Goal: Task Accomplishment & Management: Complete application form

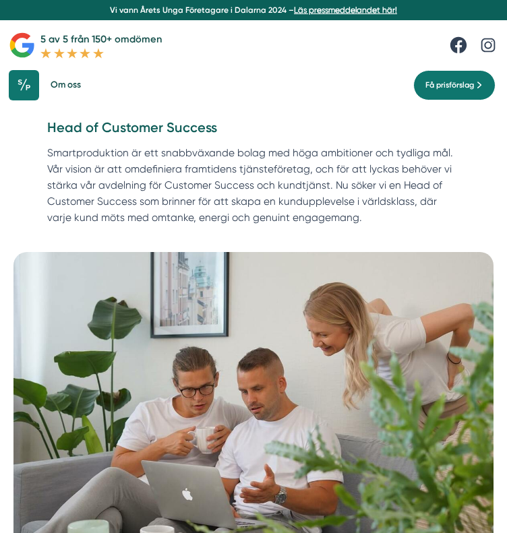
click at [346, 132] on h1 "Head of Customer Success" at bounding box center [253, 133] width 413 height 28
drag, startPoint x: 49, startPoint y: 129, endPoint x: 216, endPoint y: 128, distance: 166.5
click at [216, 128] on h1 "Head of Customer Success" at bounding box center [253, 133] width 413 height 28
copy h1 "Head of Customer Success"
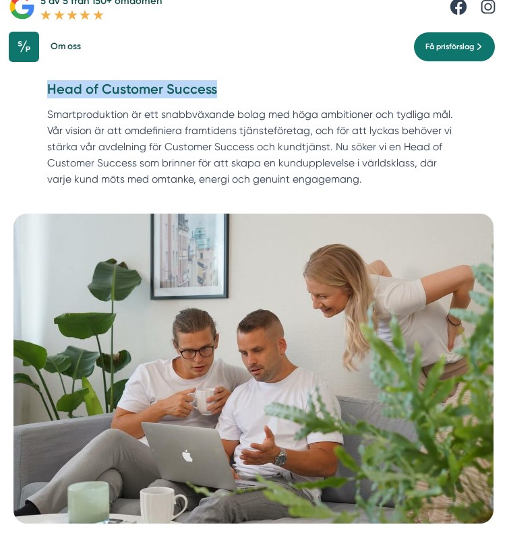
scroll to position [28, 0]
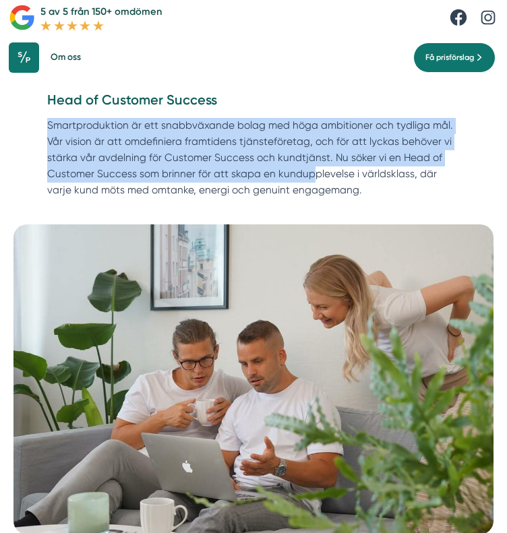
drag, startPoint x: 48, startPoint y: 125, endPoint x: 308, endPoint y: 179, distance: 265.7
click at [308, 179] on p "Smartproduktion är ett snabbväxande bolag med höga ambitioner och tydliga mål. …" at bounding box center [253, 161] width 413 height 86
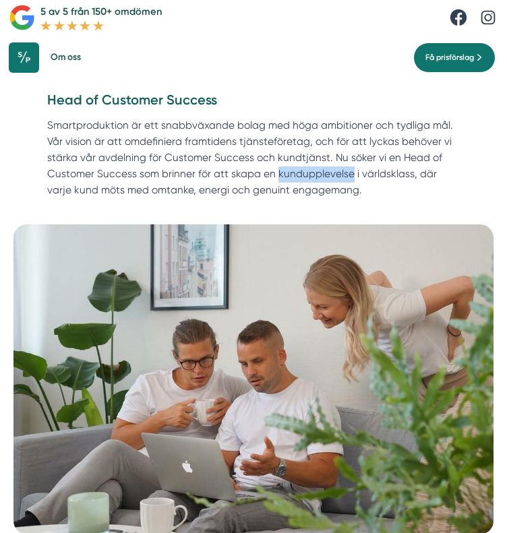
click at [309, 179] on p "Smartproduktion är ett snabbväxande bolag med höga ambitioner och tydliga mål. …" at bounding box center [253, 161] width 413 height 86
click at [45, 127] on div "Hem » [GEOGRAPHIC_DATA] » Head of Customer Success Head of Customer Success Sma…" at bounding box center [253, 147] width 435 height 113
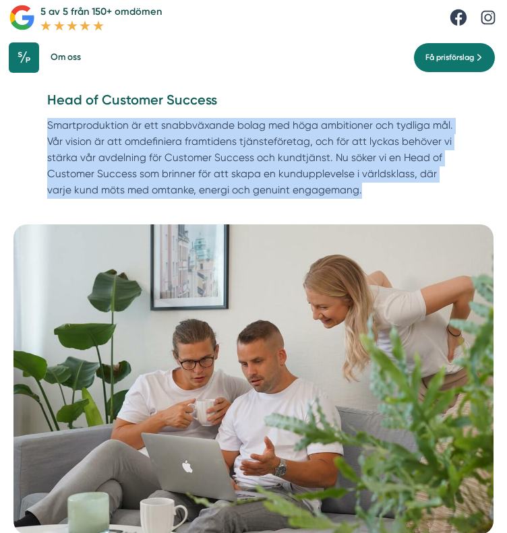
drag, startPoint x: 49, startPoint y: 127, endPoint x: 331, endPoint y: 191, distance: 289.6
click at [331, 191] on p "Smartproduktion är ett snabbväxande bolag med höga ambitioner och tydliga mål. …" at bounding box center [253, 161] width 413 height 86
copy p "Smartproduktion är ett snabbväxande bolag med höga ambitioner och tydliga mål. …"
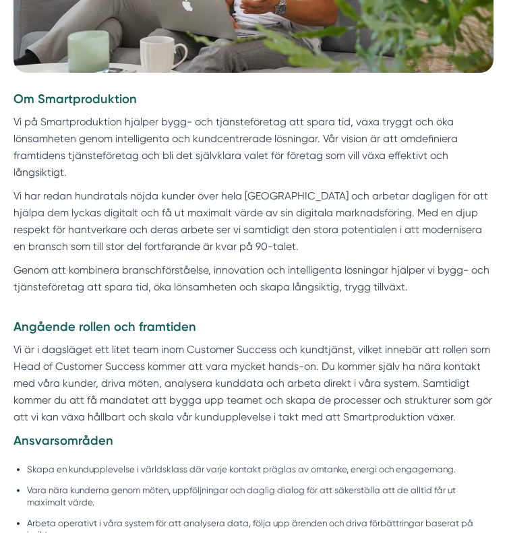
scroll to position [500, 0]
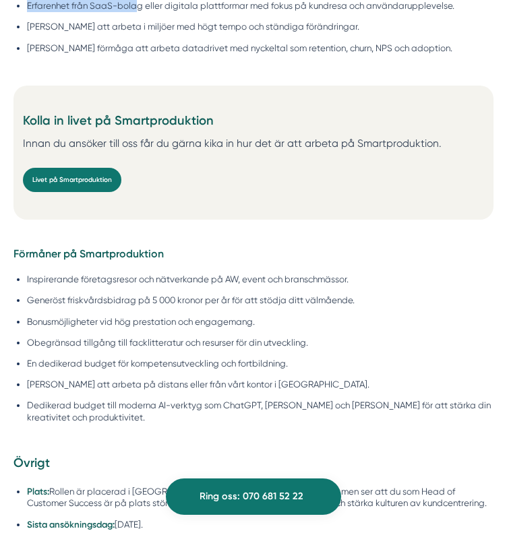
scroll to position [1246, 0]
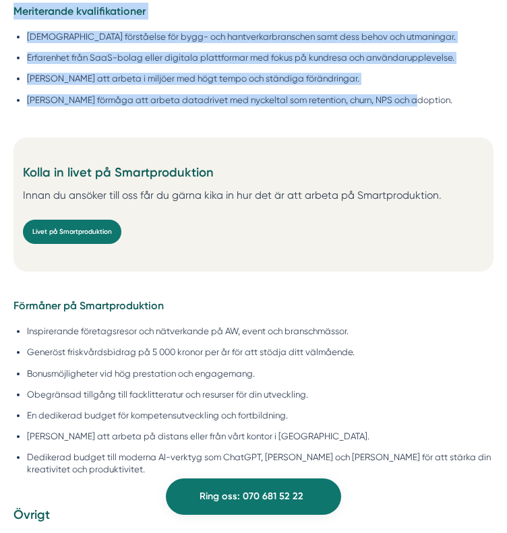
drag, startPoint x: 16, startPoint y: 88, endPoint x: 411, endPoint y: 102, distance: 395.3
copy div "Lo Ipsumdolorsitam Co ad Elitseddoeiusmo tempori utla- etd magnaaliquaeni adm v…"
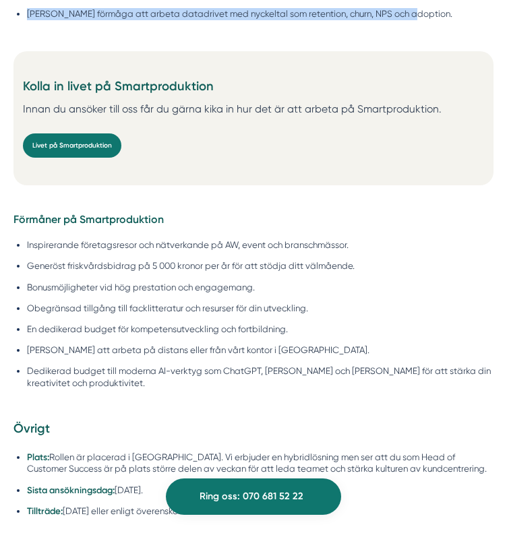
scroll to position [1364, 0]
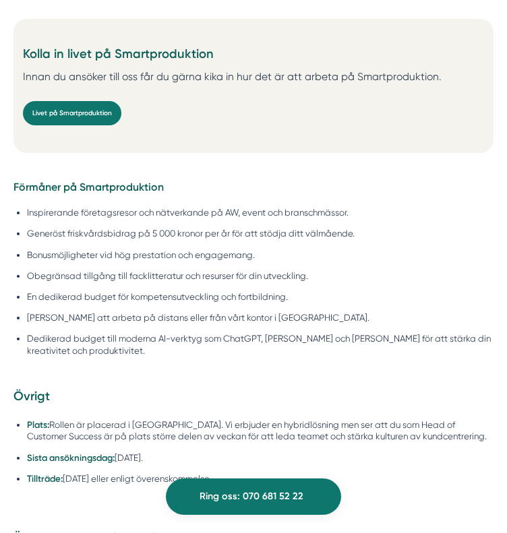
drag, startPoint x: 12, startPoint y: 190, endPoint x: 186, endPoint y: 444, distance: 307.9
click at [186, 444] on div "Om Smartproduktion Vi på Smartproduktion hjälper bygg- och tjänsteföretag att s…" at bounding box center [253, 427] width 507 height 3078
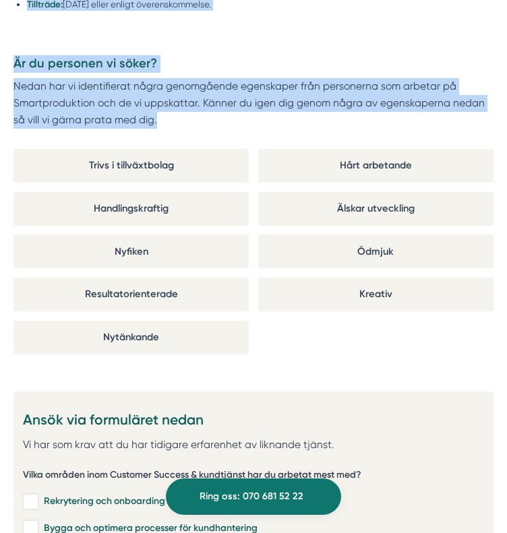
scroll to position [1866, 0]
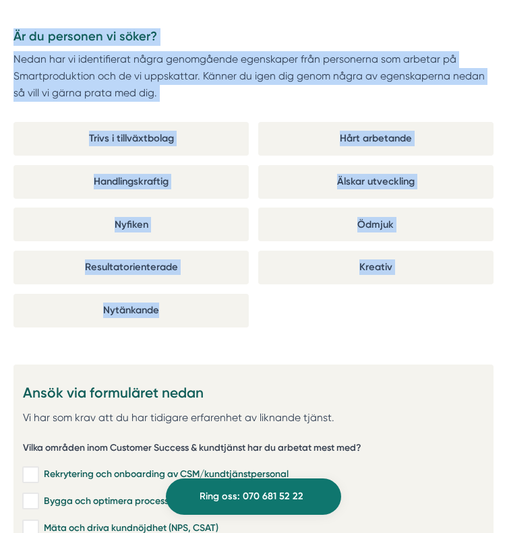
copy div "Loremips do Sitametconsecte Adipiscingel seddoeiusmodt inc utlaboreetd ma AL, e…"
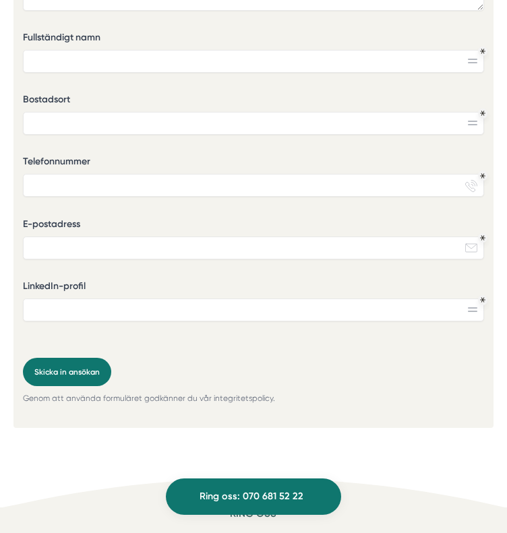
scroll to position [2906, 0]
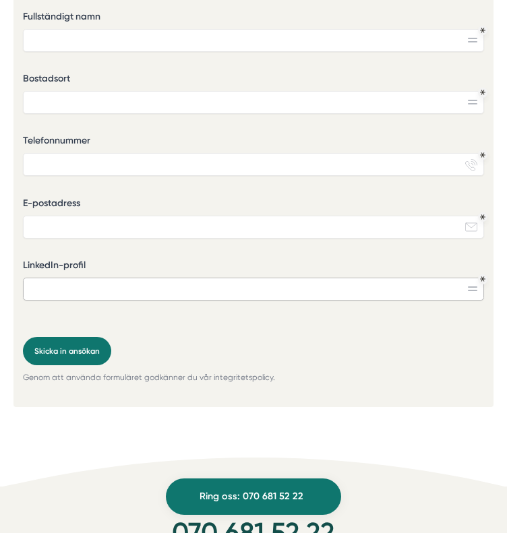
click at [479, 293] on input "LinkedIn-profil" at bounding box center [254, 289] width 462 height 23
click at [473, 288] on rect at bounding box center [472, 286] width 9 height 1
click at [433, 291] on input "LinkedIn-profil" at bounding box center [254, 289] width 462 height 23
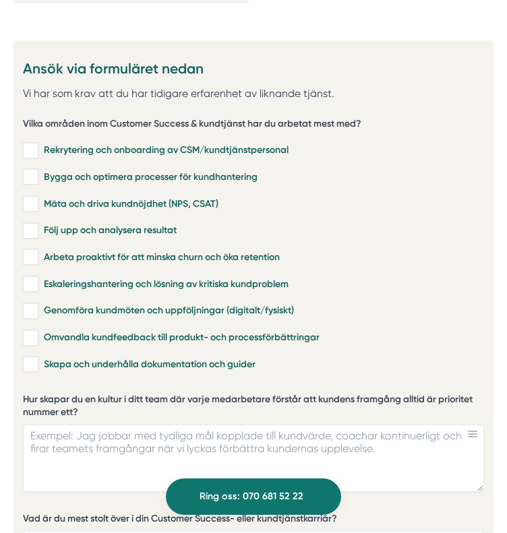
scroll to position [2185, 0]
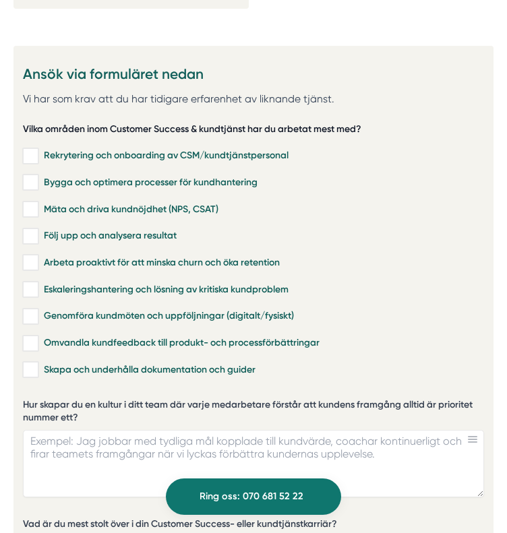
drag, startPoint x: 20, startPoint y: 131, endPoint x: 158, endPoint y: 129, distance: 138.9
drag, startPoint x: 24, startPoint y: 129, endPoint x: 159, endPoint y: 126, distance: 134.8
click at [159, 126] on h5 "Vilka områden inom Customer Success & kundtjänst har du arbetat mest med?" at bounding box center [192, 131] width 338 height 17
drag, startPoint x: 372, startPoint y: 133, endPoint x: 119, endPoint y: 131, distance: 252.8
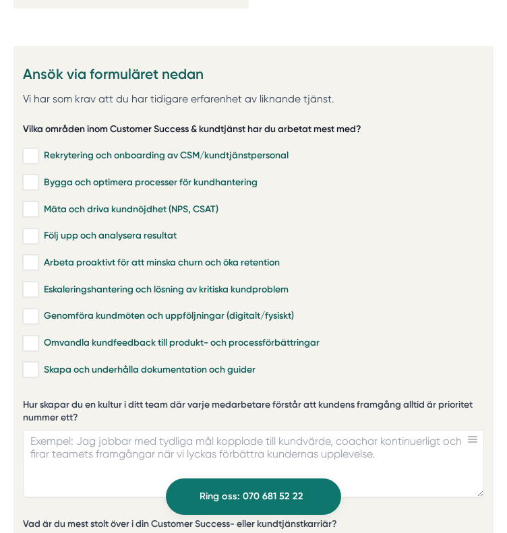
click at [119, 131] on div "Vilka områden inom Customer Success & kundtjänst har du arbetat mest med? Rekry…" at bounding box center [254, 251] width 462 height 272
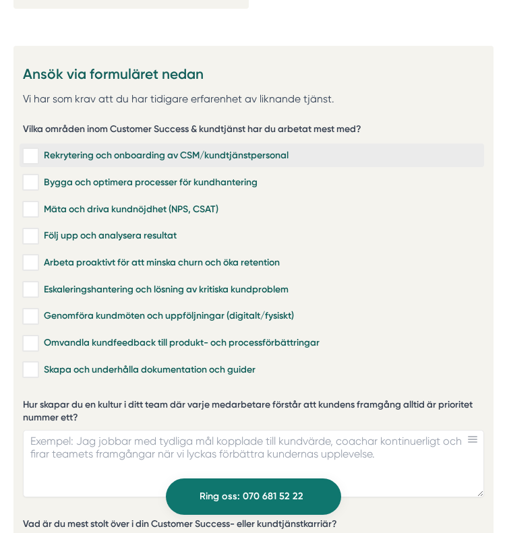
click at [30, 158] on input "Rekrytering och onboarding av CSM/kundtjänstpersonal" at bounding box center [31, 155] width 16 height 13
checkbox input "true"
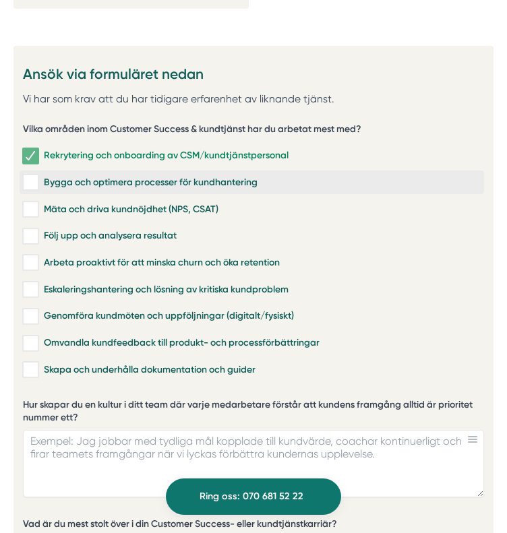
click at [28, 188] on input "Bygga och optimera processer för kundhantering" at bounding box center [31, 181] width 16 height 13
checkbox input "true"
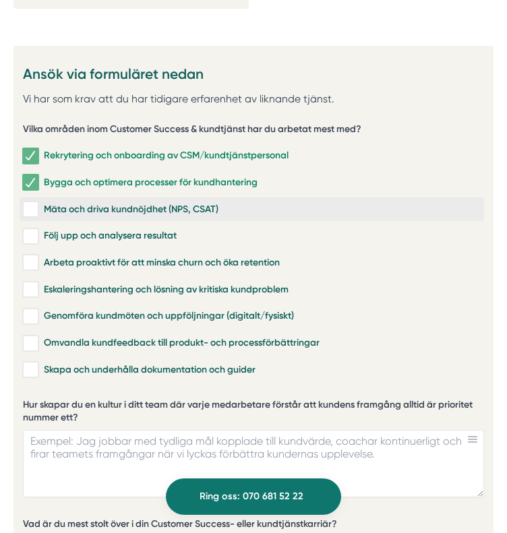
click at [28, 213] on input "Mäta och driva kundnöjdhet (NPS, CSAT)" at bounding box center [31, 208] width 16 height 13
checkbox input "true"
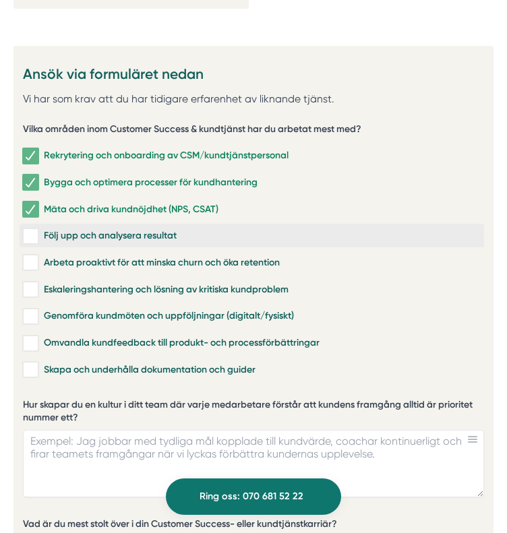
click at [30, 237] on input "Följ upp och analysera resultat" at bounding box center [31, 235] width 16 height 13
checkbox input "true"
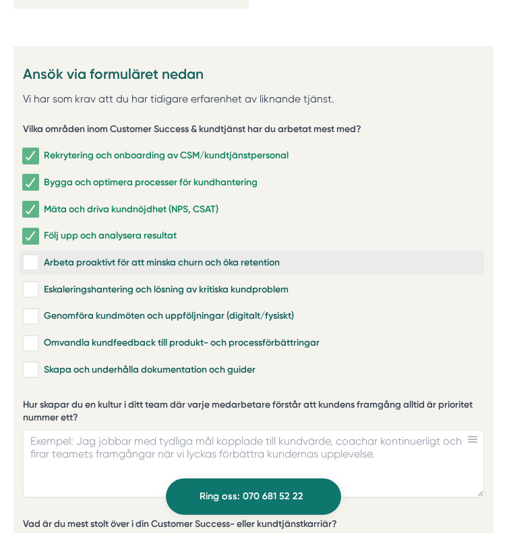
click at [30, 263] on input "Arbeta proaktivt för att minska churn och öka retention" at bounding box center [31, 261] width 16 height 13
checkbox input "true"
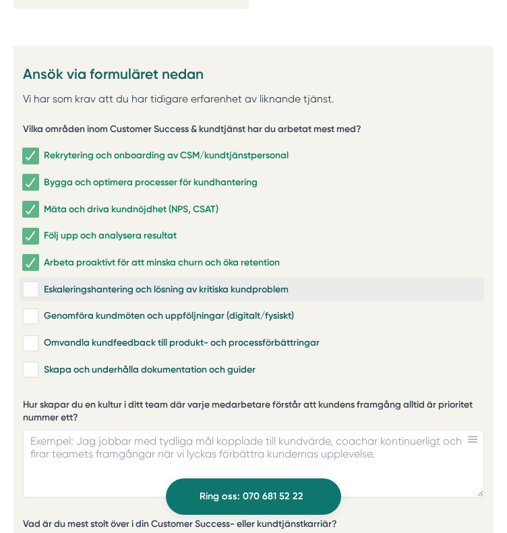
click at [27, 291] on input "Eskaleringshantering och lösning av kritiska kundproblem" at bounding box center [31, 288] width 16 height 13
checkbox input "true"
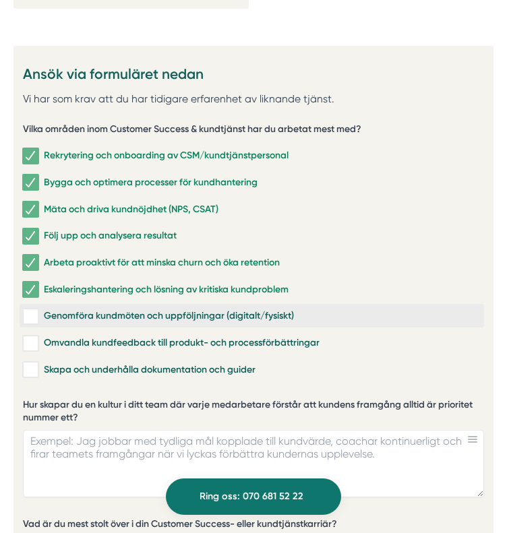
click at [28, 315] on input "Genomföra kundmöten och uppföljningar (digitalt/fysiskt)" at bounding box center [31, 315] width 16 height 13
checkbox input "true"
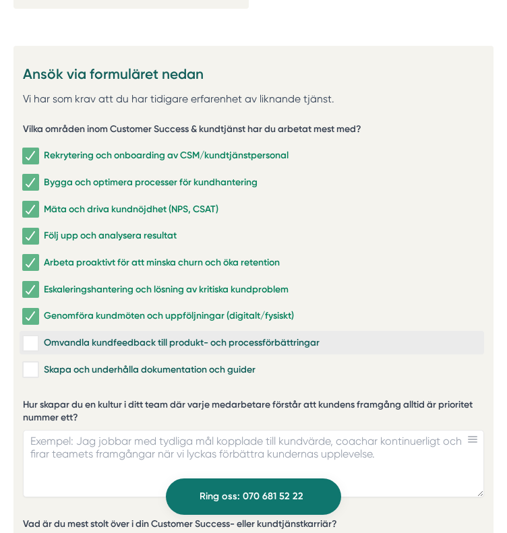
click at [29, 341] on input "Omvandla kundfeedback till produkt- och processförbättringar" at bounding box center [31, 342] width 16 height 13
checkbox input "true"
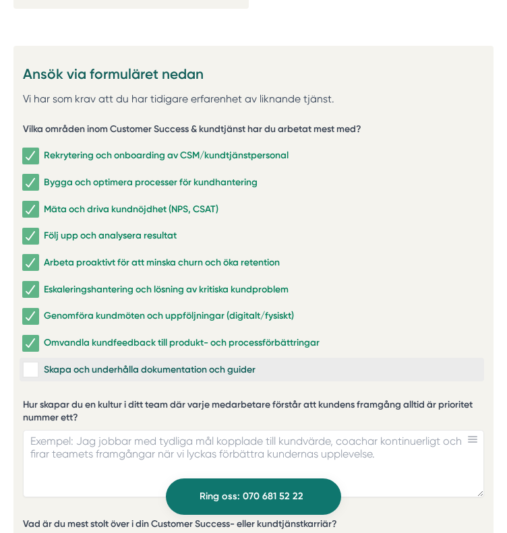
click at [32, 374] on input "Skapa och underhålla dokumentation och guider" at bounding box center [31, 369] width 16 height 13
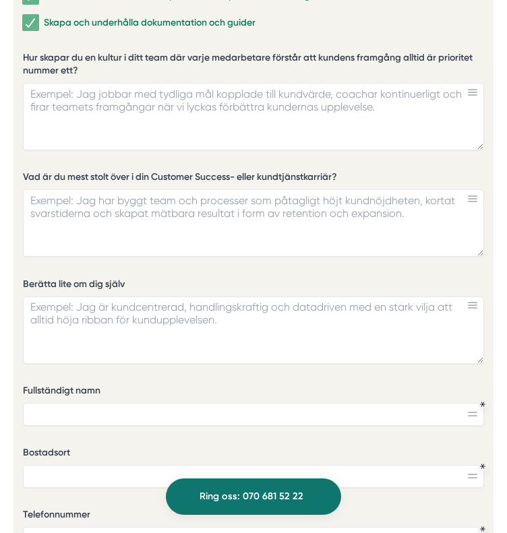
scroll to position [2537, 0]
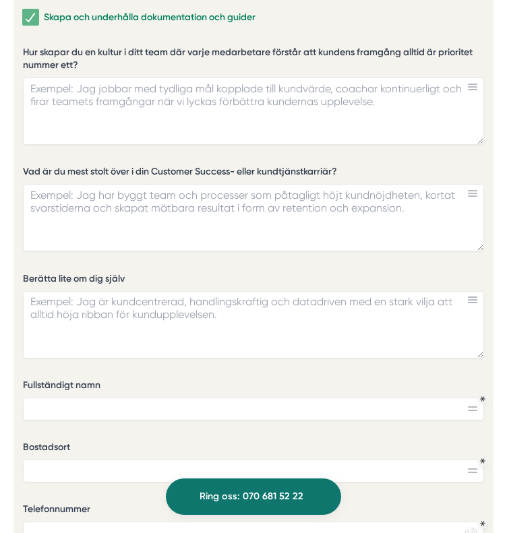
click at [23, 10] on input "Skapa och underhålla dokumentation och guider" at bounding box center [31, 16] width 16 height 13
checkbox input "true"
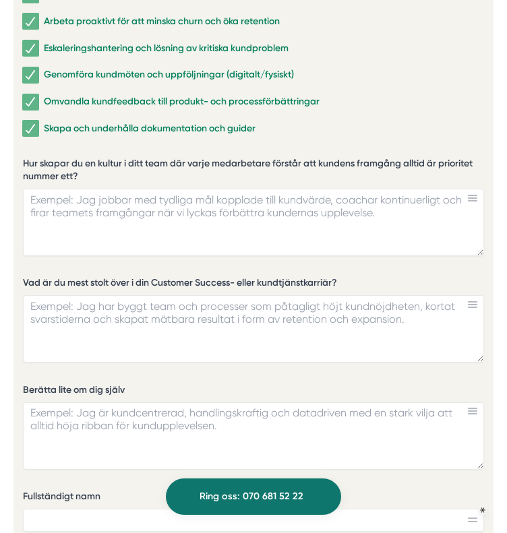
scroll to position [2448, 0]
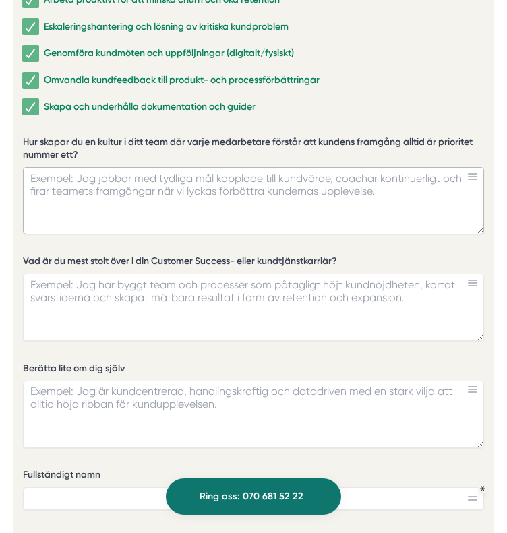
click at [118, 204] on textarea "Hur skapar du en kultur i ditt team där varje medarbetare förstår att kundens f…" at bounding box center [254, 200] width 462 height 67
paste textarea "Jag bygger en kultur där kundens framgång alltid är högsta prioritet genom öppe…"
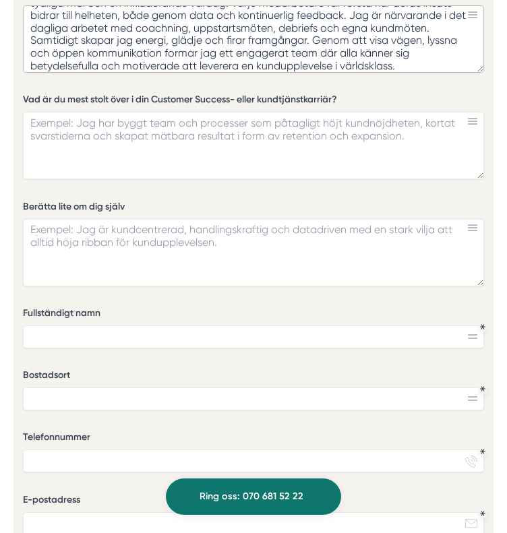
scroll to position [2620, 0]
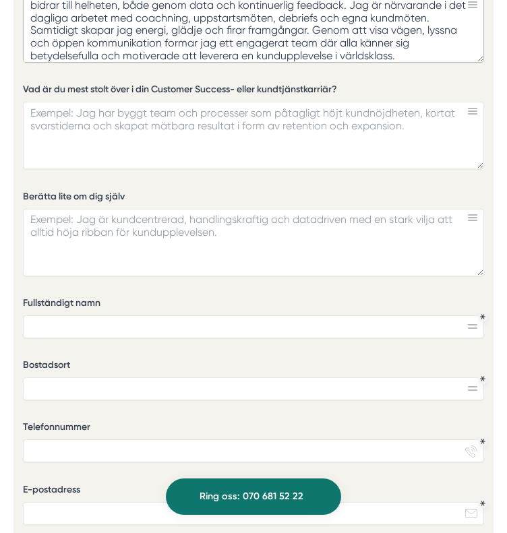
type textarea "Jag bygger en kultur där kundens framgång alltid är högsta prioritet genom öppe…"
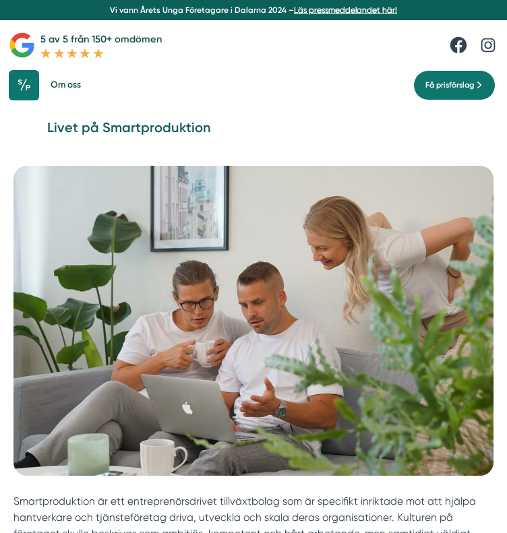
click at [310, 131] on h1 "Livet på Smartproduktion" at bounding box center [253, 133] width 413 height 28
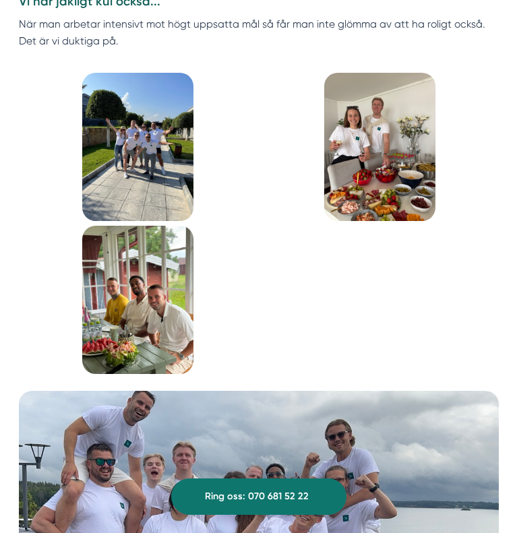
scroll to position [1429, 0]
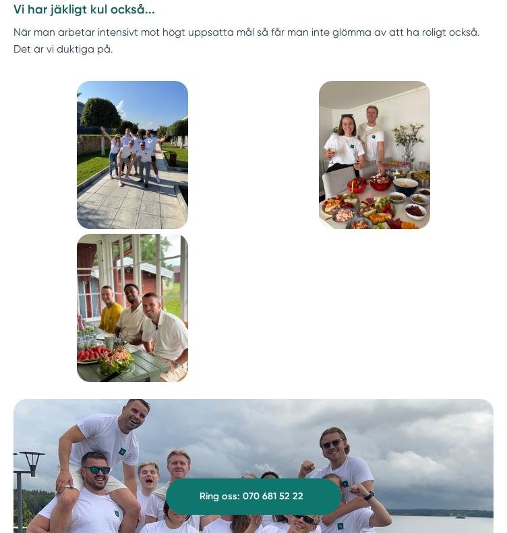
click at [162, 168] on img at bounding box center [132, 155] width 111 height 148
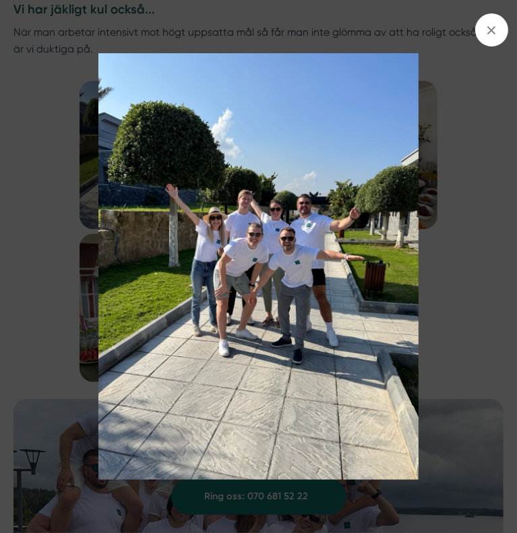
click at [506, 266] on div at bounding box center [258, 266] width 517 height 533
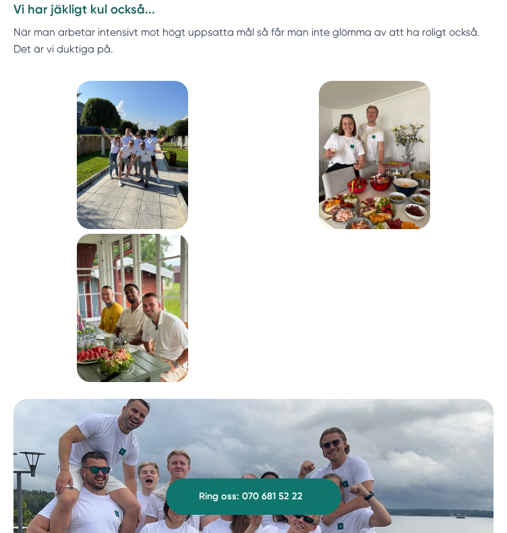
click at [396, 164] on img at bounding box center [374, 155] width 111 height 148
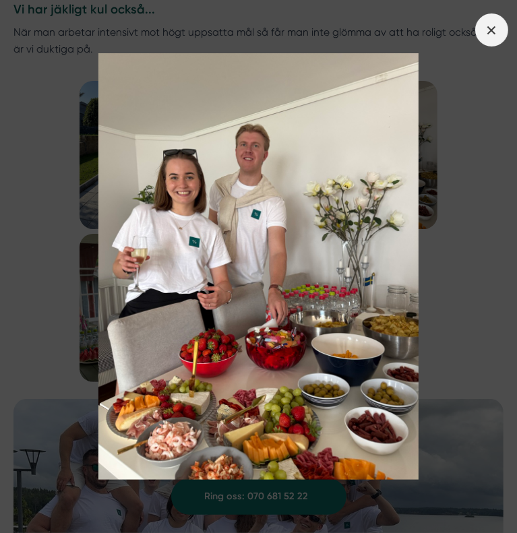
click at [496, 32] on icon at bounding box center [491, 30] width 15 height 15
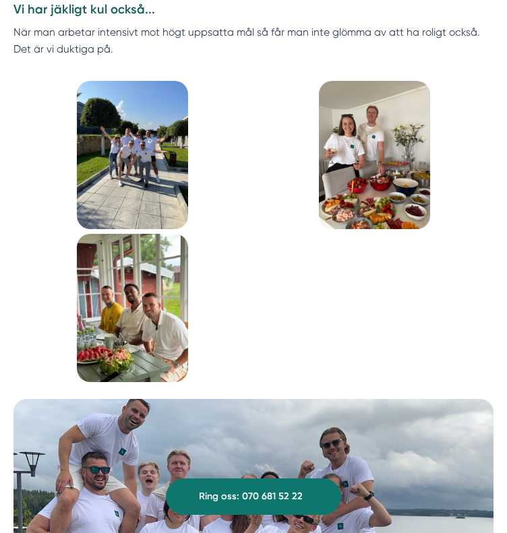
click at [157, 304] on img at bounding box center [132, 308] width 111 height 148
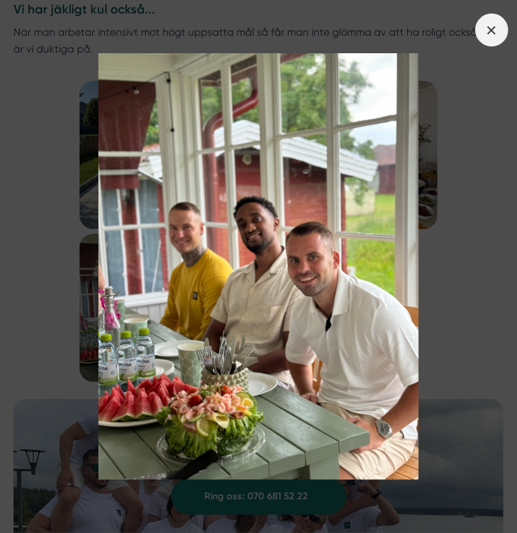
click at [491, 30] on line at bounding box center [491, 29] width 7 height 7
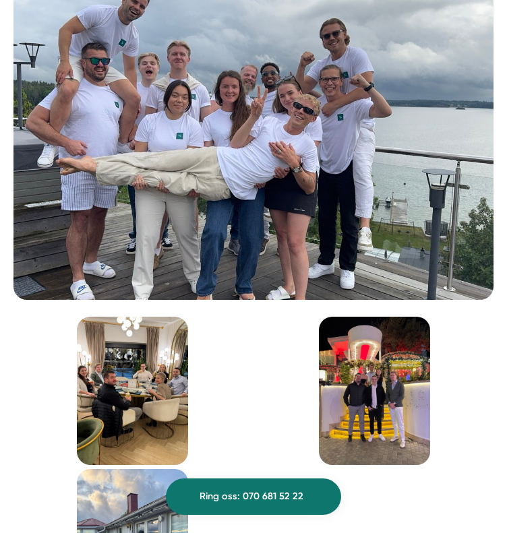
scroll to position [1879, 0]
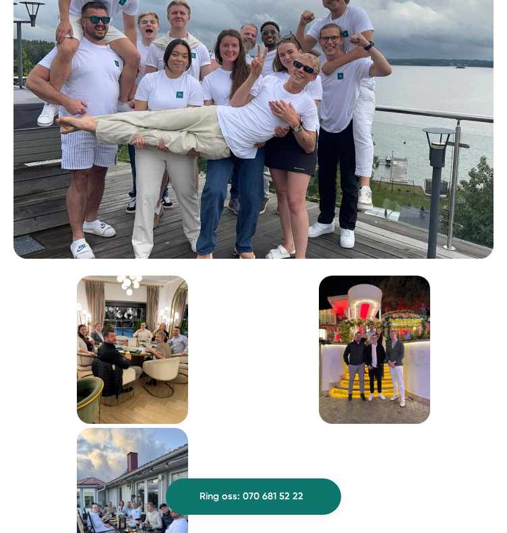
click at [304, 156] on img at bounding box center [253, 104] width 480 height 310
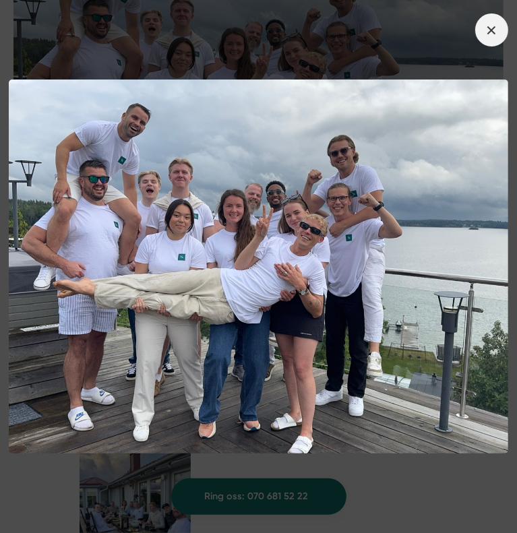
click at [491, 39] on span at bounding box center [491, 29] width 33 height 33
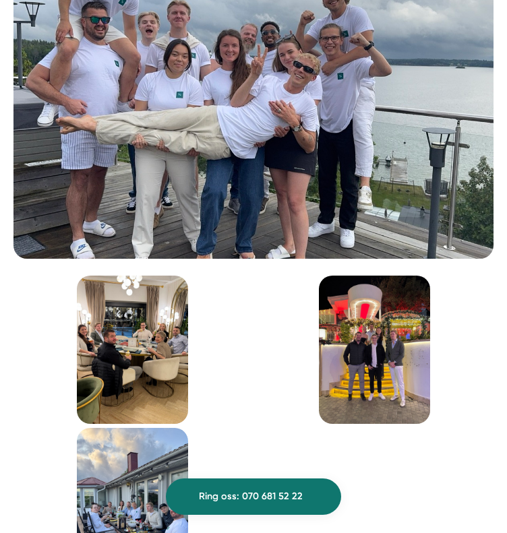
click at [124, 312] on img at bounding box center [132, 350] width 111 height 148
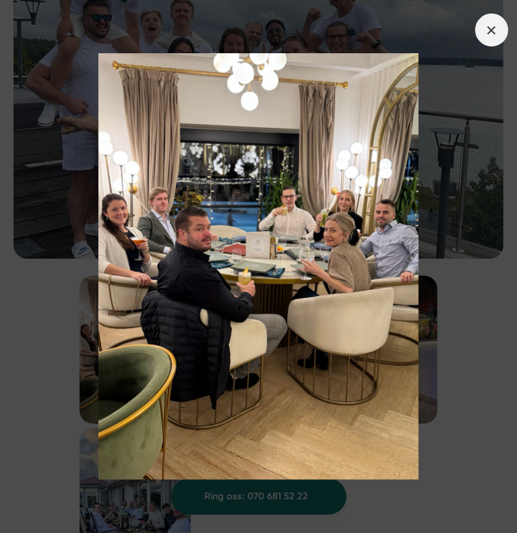
click at [491, 34] on icon at bounding box center [491, 30] width 15 height 15
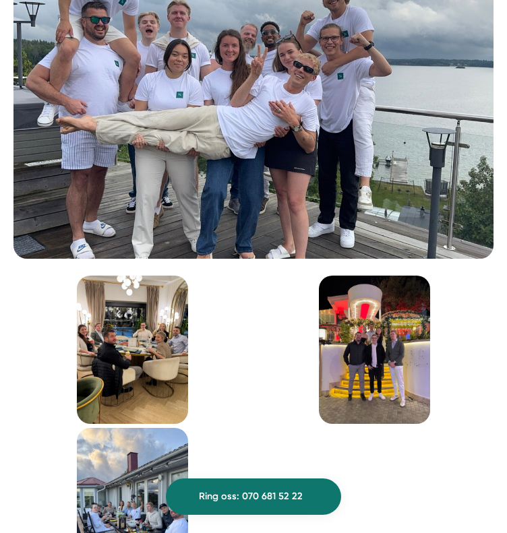
click at [361, 386] on img at bounding box center [374, 350] width 111 height 148
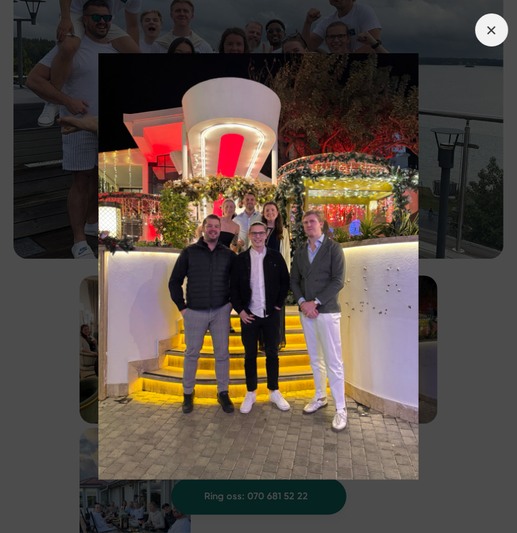
click at [489, 36] on icon at bounding box center [491, 30] width 15 height 15
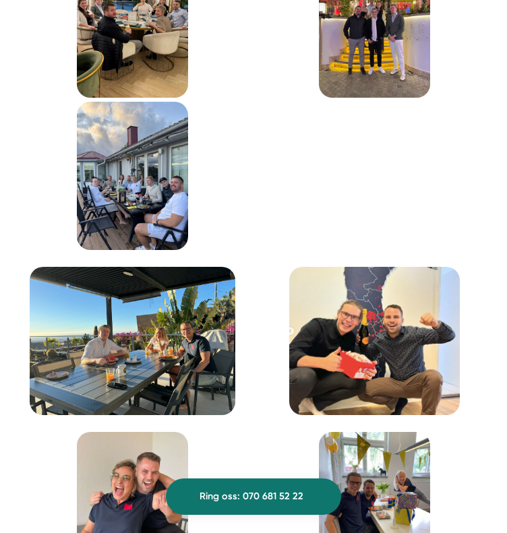
scroll to position [2247, 0]
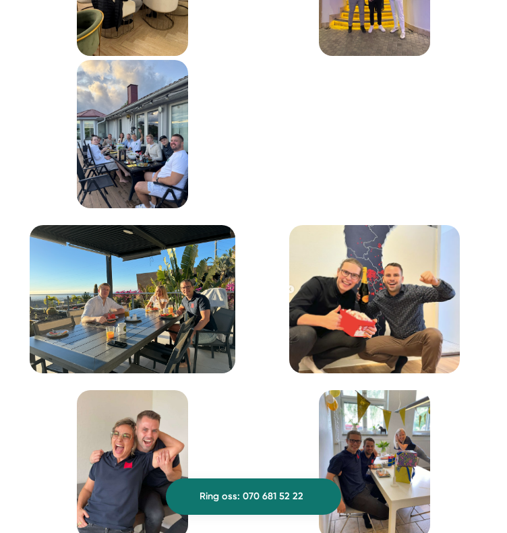
click at [154, 179] on img at bounding box center [132, 134] width 111 height 148
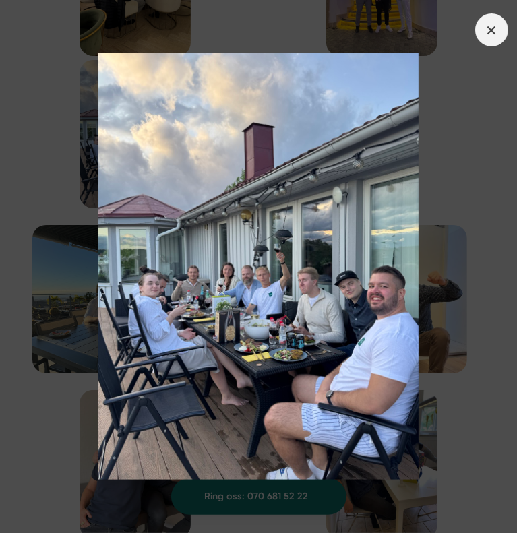
click at [502, 28] on span at bounding box center [491, 29] width 33 height 33
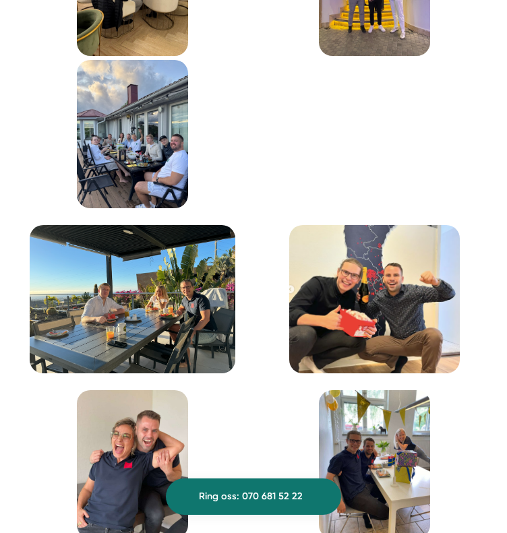
click at [142, 336] on img at bounding box center [133, 299] width 206 height 148
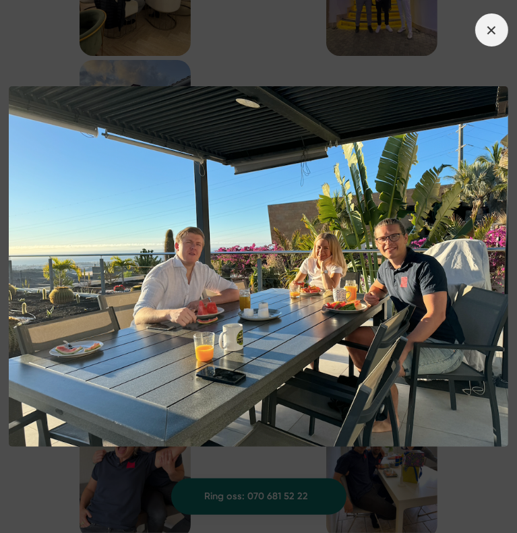
click at [493, 41] on span at bounding box center [491, 29] width 33 height 33
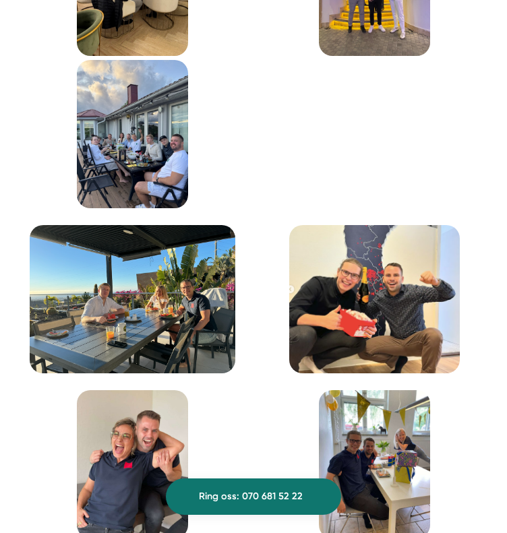
click at [388, 282] on img at bounding box center [374, 299] width 170 height 148
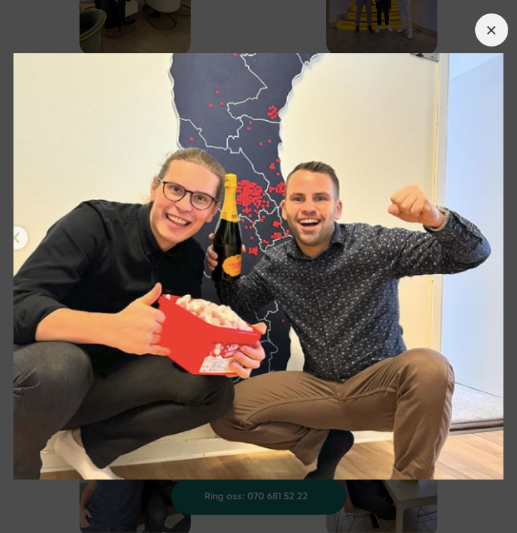
click at [502, 35] on span at bounding box center [491, 29] width 33 height 33
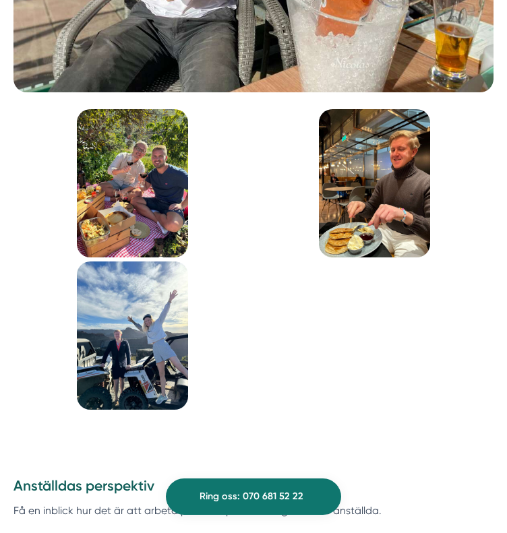
scroll to position [3199, 0]
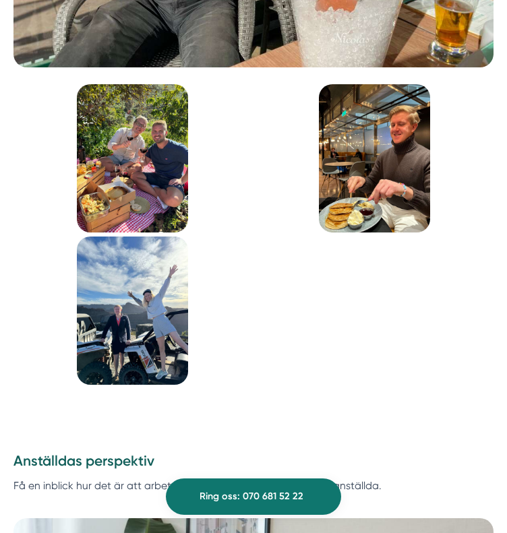
click at [135, 183] on img at bounding box center [132, 158] width 111 height 148
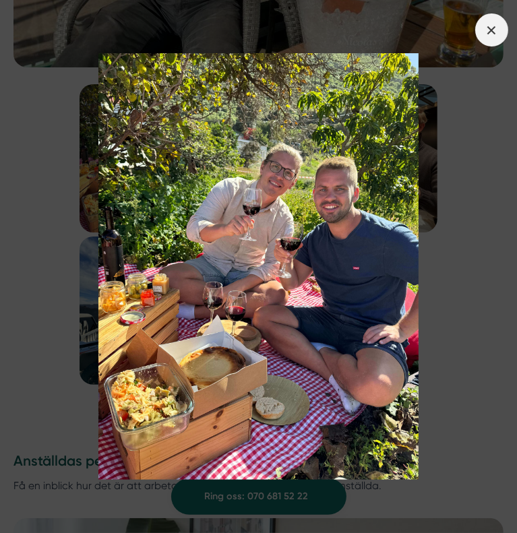
click at [488, 30] on icon at bounding box center [491, 30] width 15 height 15
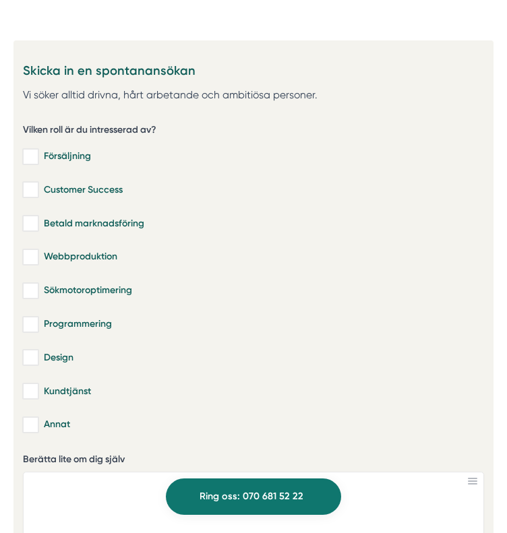
scroll to position [4638, 0]
